Goal: Use online tool/utility: Utilize a website feature to perform a specific function

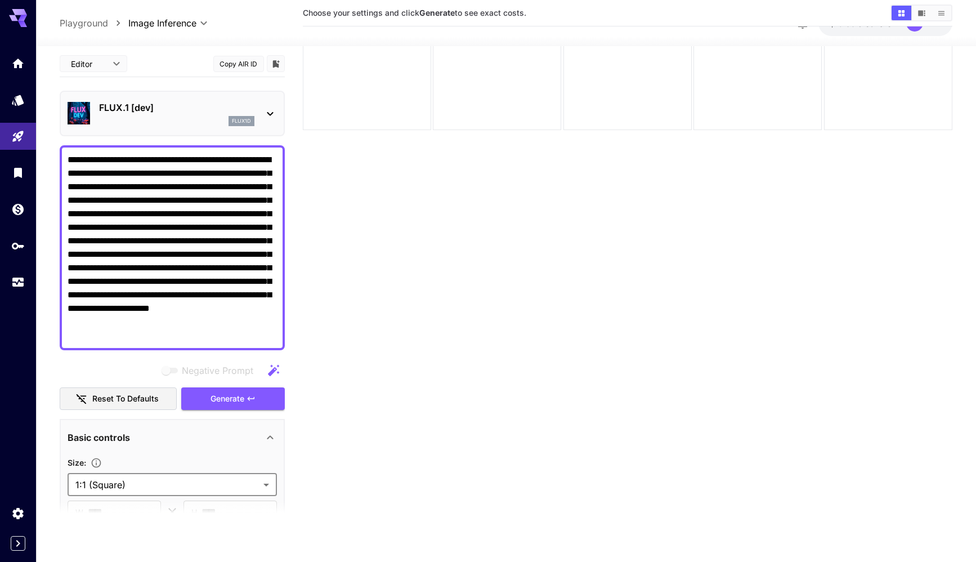
click at [238, 67] on button "Copy AIR ID" at bounding box center [238, 63] width 51 height 16
click at [238, 67] on button "Copied!" at bounding box center [238, 63] width 51 height 16
click at [100, 69] on body "**********" at bounding box center [488, 236] width 976 height 650
click at [100, 69] on div at bounding box center [488, 281] width 976 height 562
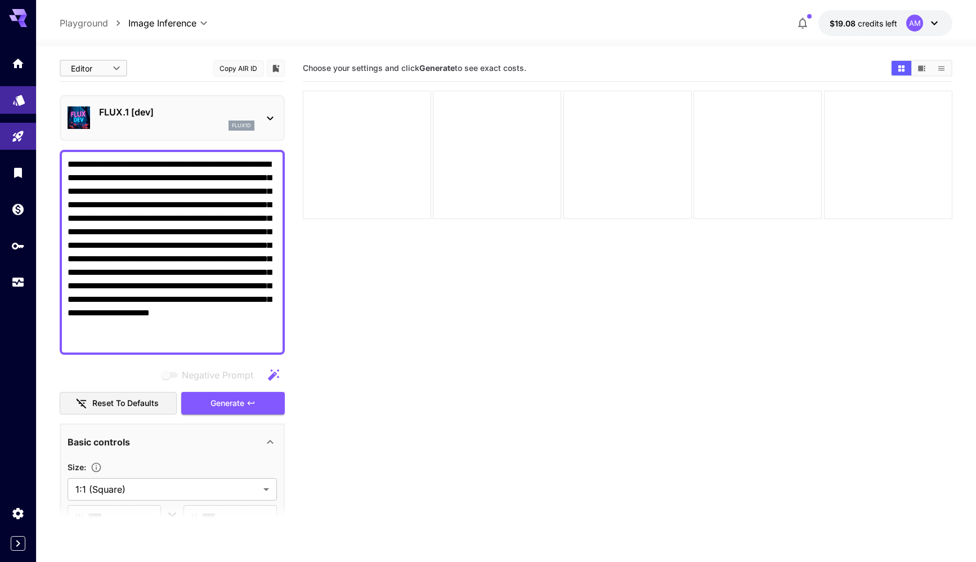
click at [24, 105] on link at bounding box center [18, 100] width 36 height 28
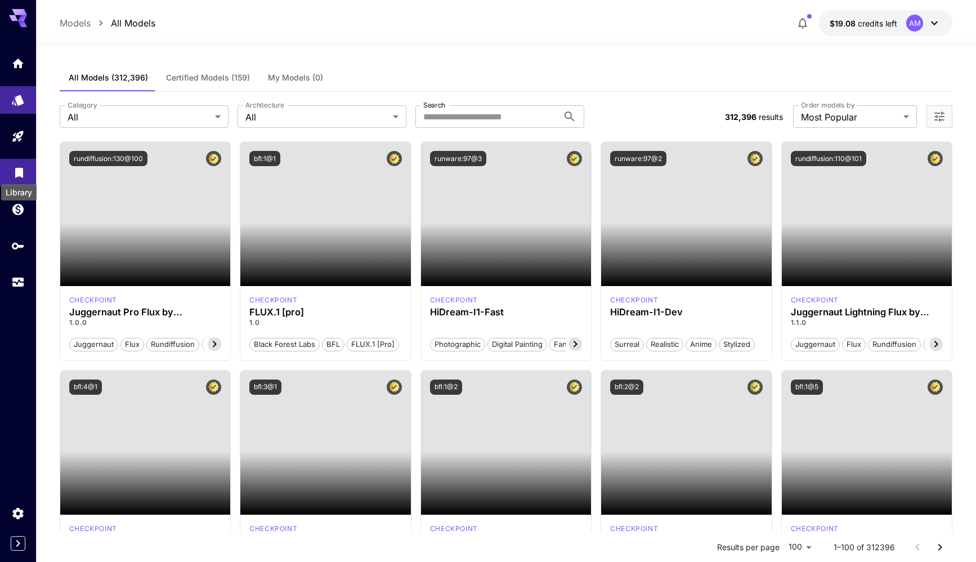
click at [20, 175] on icon "Library" at bounding box center [19, 170] width 14 height 14
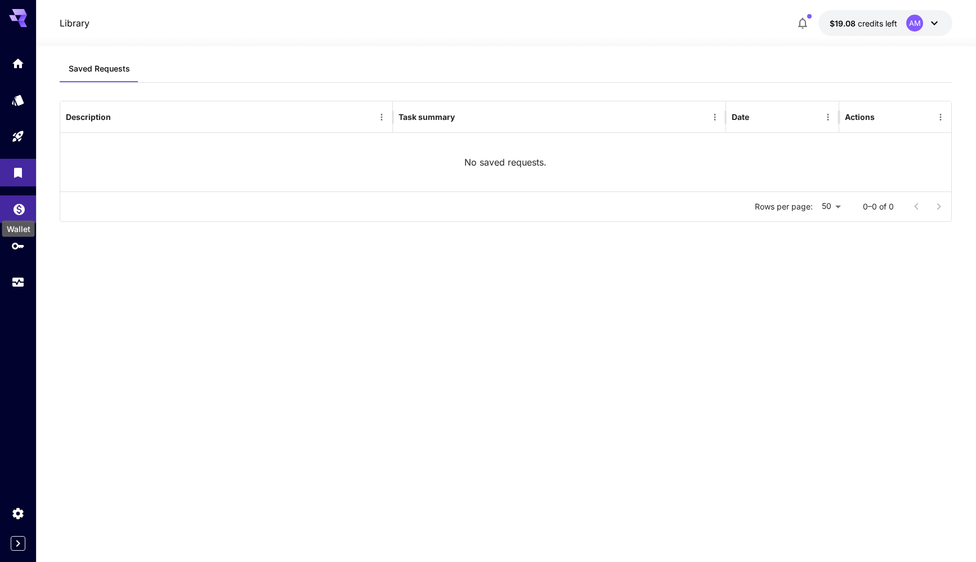
click at [21, 208] on icon "Wallet" at bounding box center [19, 206] width 14 height 14
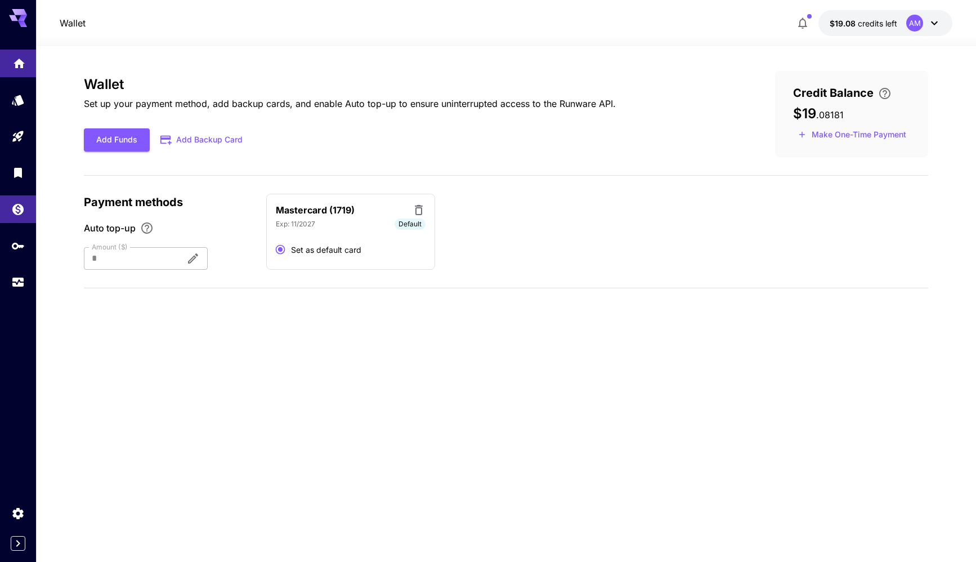
click at [30, 65] on link at bounding box center [18, 64] width 36 height 28
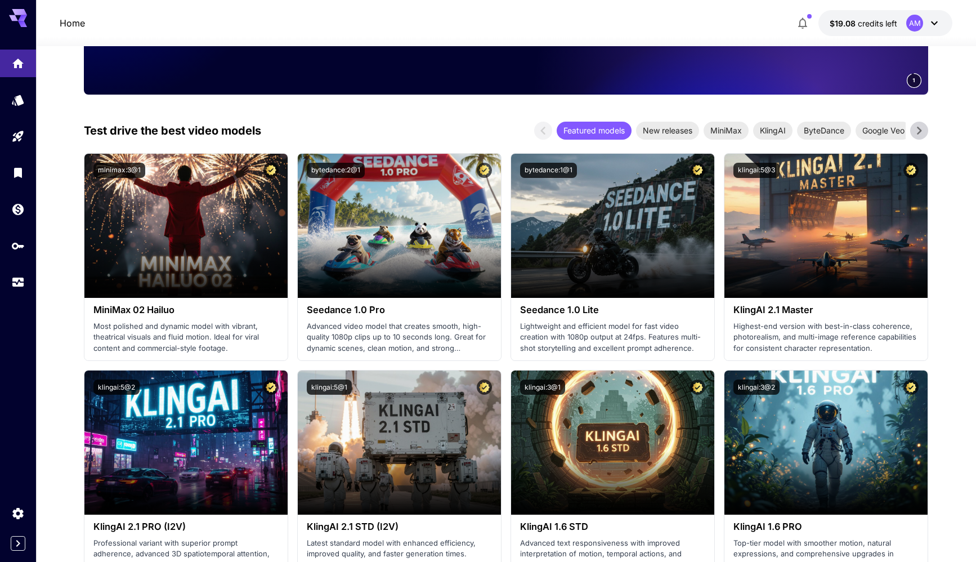
scroll to position [291, 0]
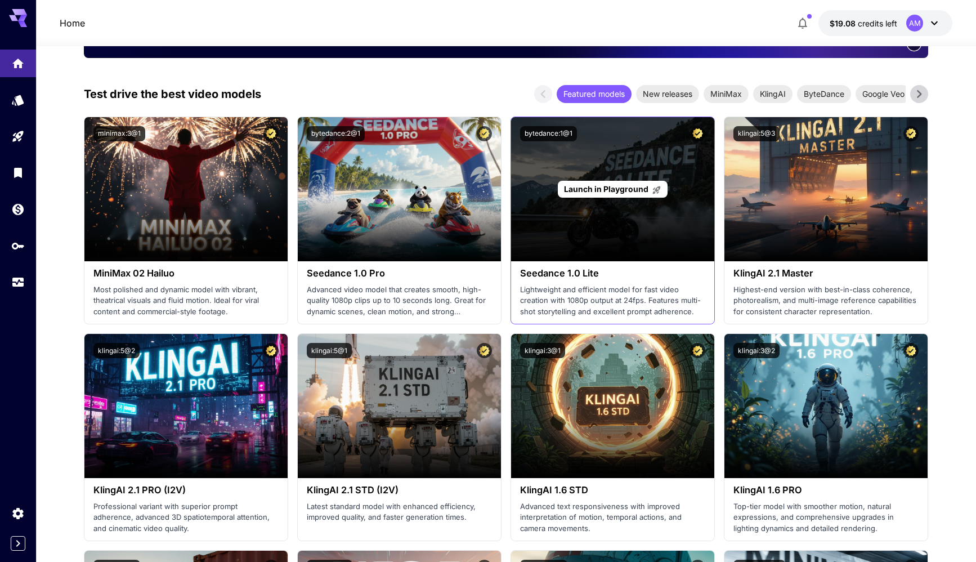
click at [597, 250] on div "Launch in Playground" at bounding box center [612, 189] width 203 height 144
click at [624, 187] on span "Launch in Playground" at bounding box center [606, 189] width 84 height 10
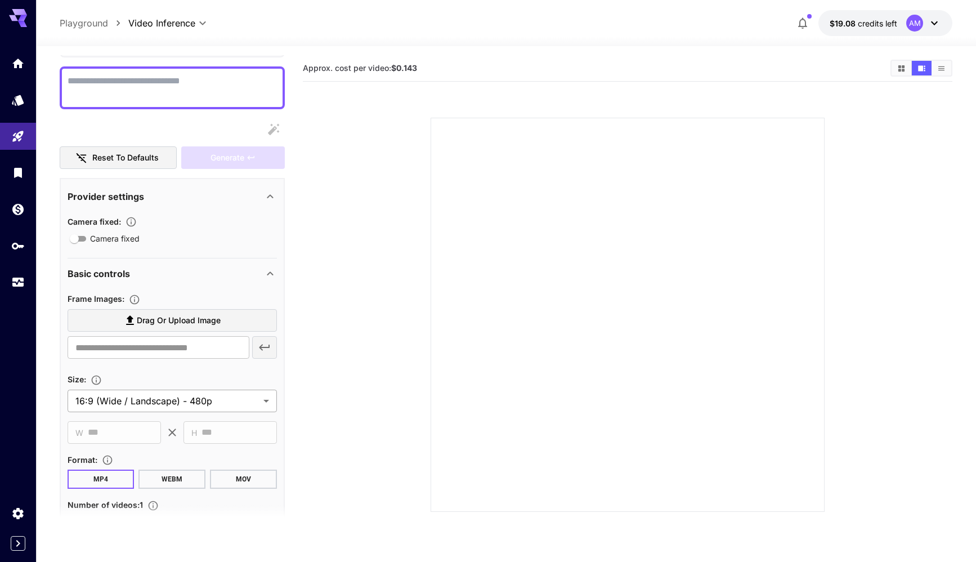
scroll to position [141, 0]
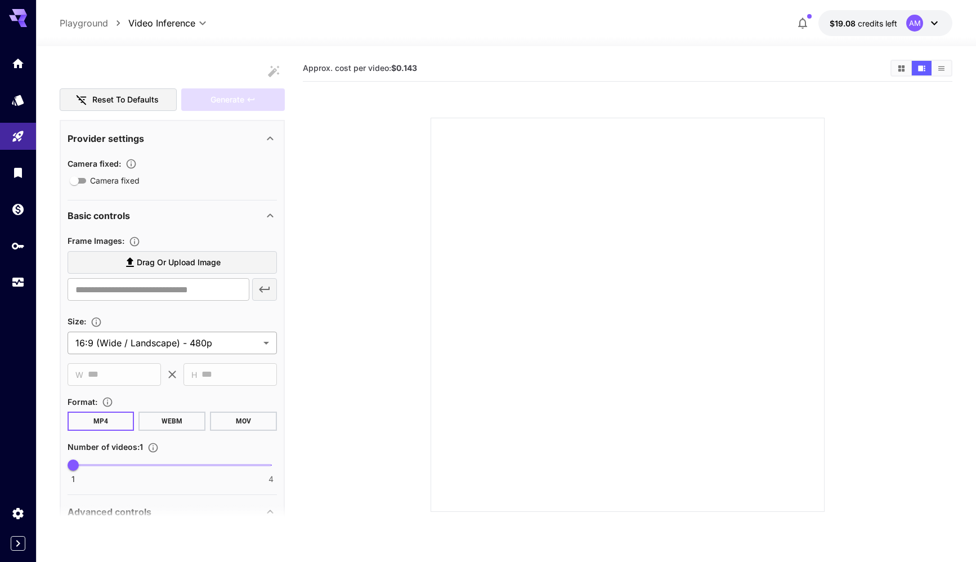
click at [235, 345] on body "**********" at bounding box center [488, 325] width 976 height 650
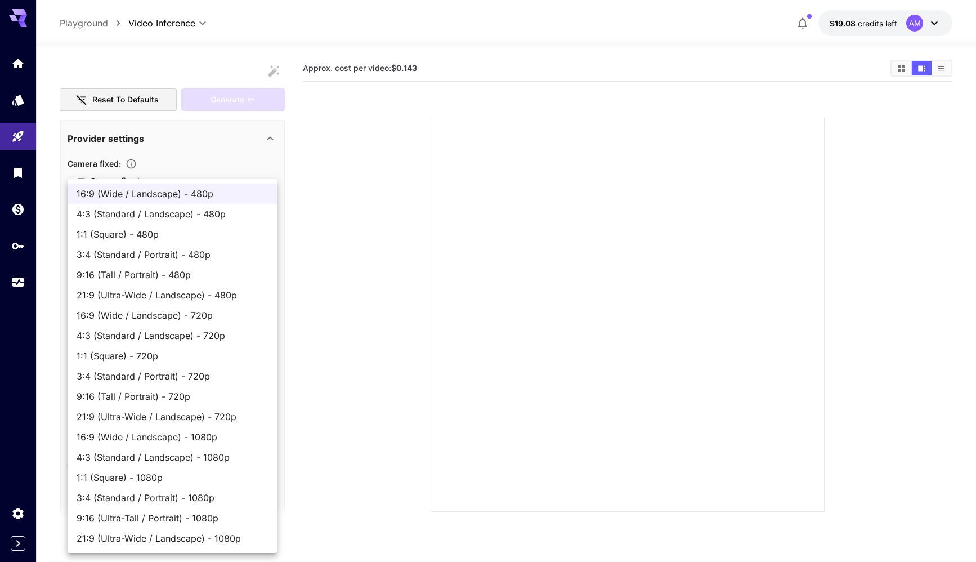
click at [310, 324] on div at bounding box center [488, 281] width 976 height 562
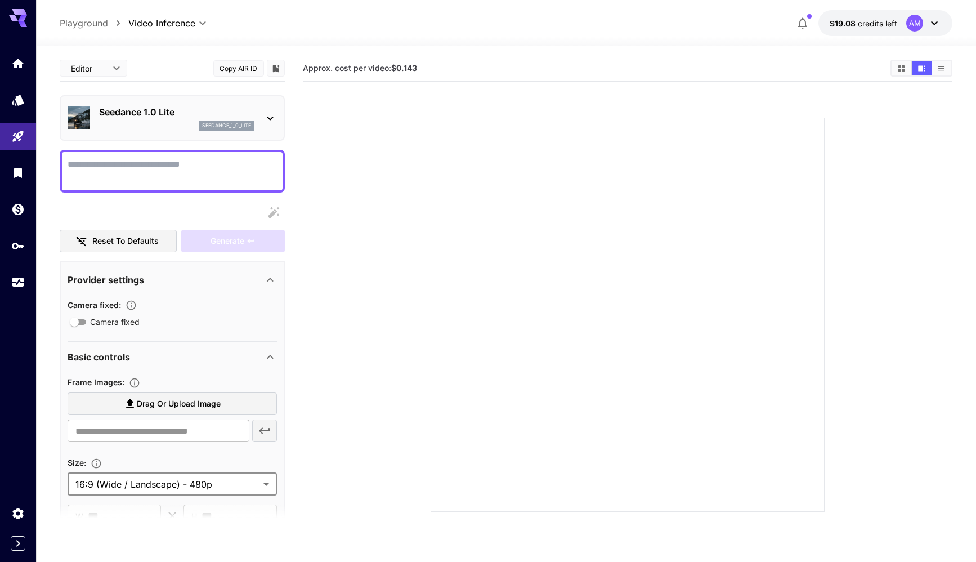
scroll to position [0, 0]
